Goal: Find specific page/section: Find specific page/section

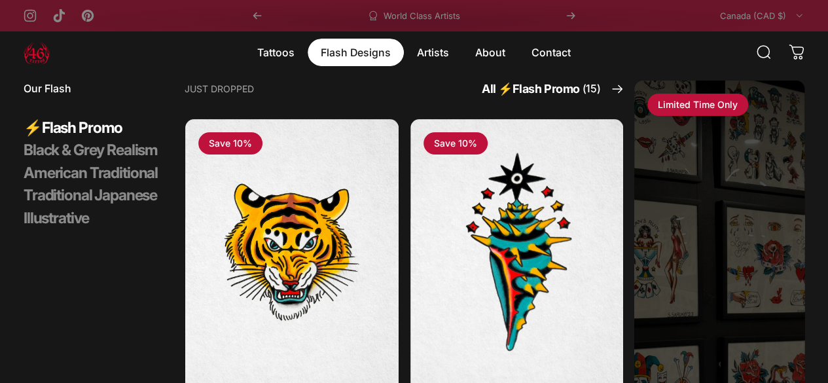
click at [362, 52] on magnet-element "Flash Designs Flash Designs" at bounding box center [355, 52] width 96 height 27
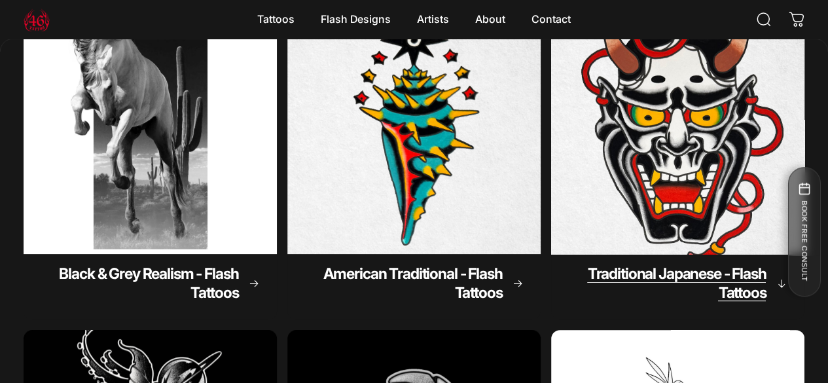
scroll to position [389, 0]
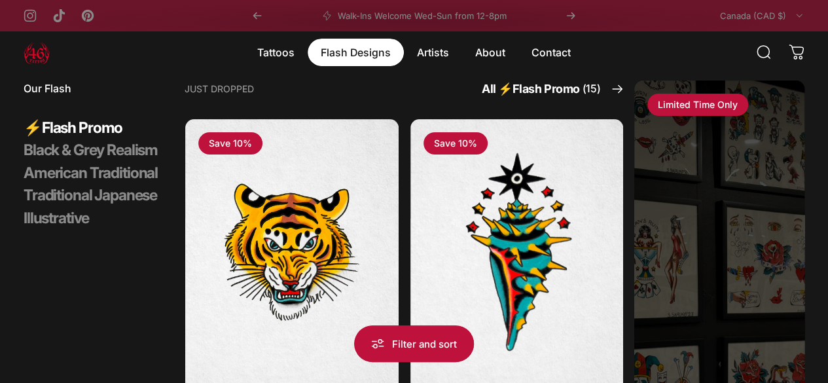
click at [343, 50] on magnet-element "Flash Designs Flash Designs" at bounding box center [355, 52] width 96 height 27
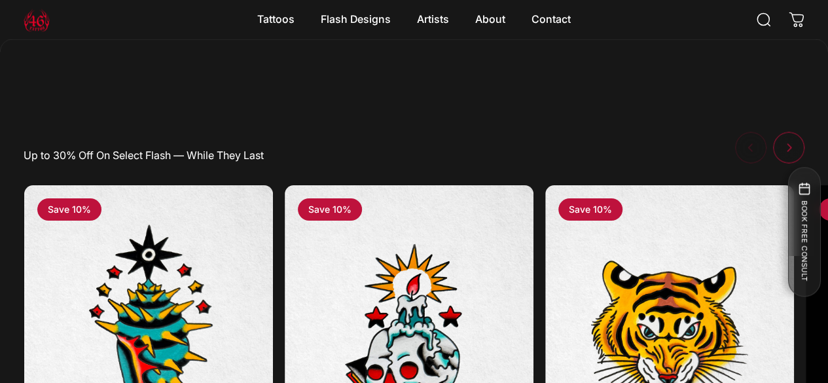
scroll to position [1305, 0]
